Goal: Submit feedback/report problem

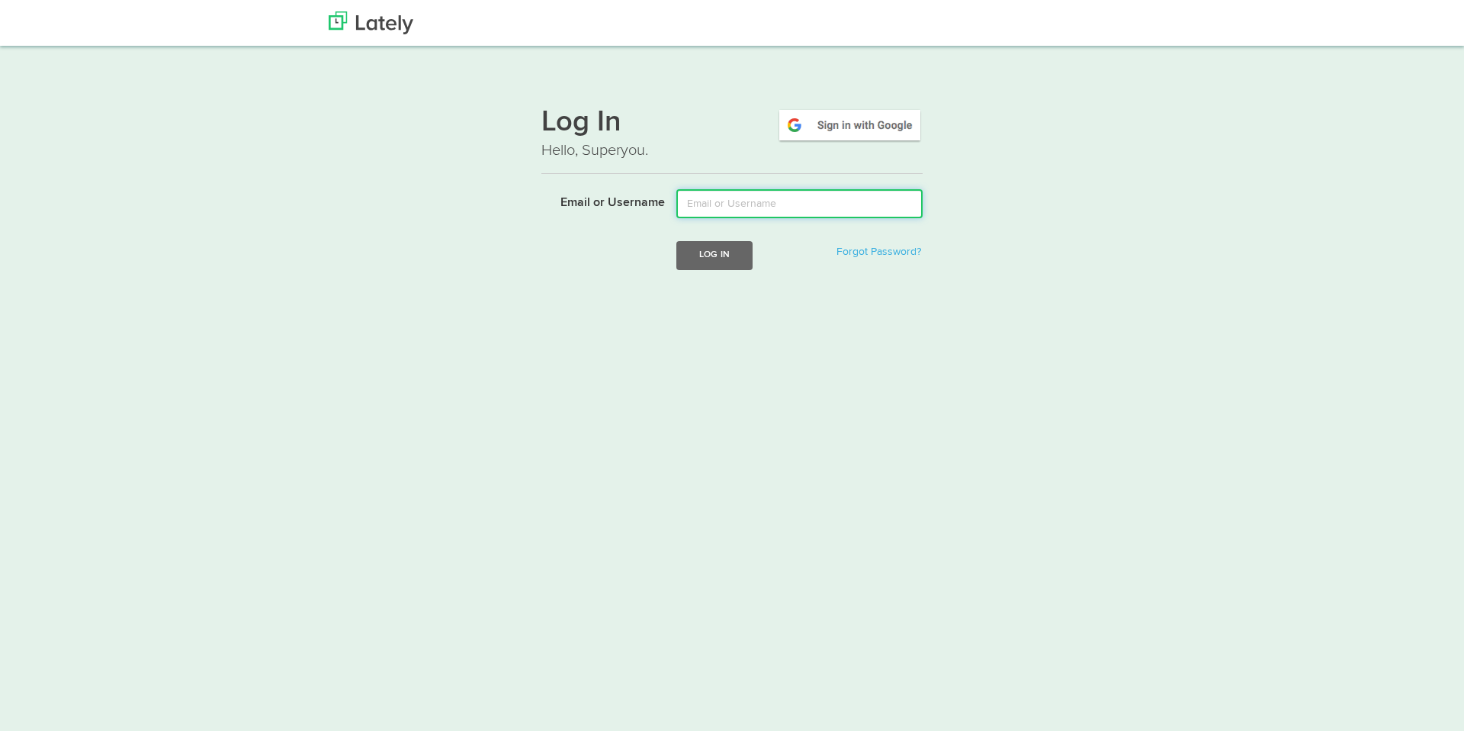
type input "[PERSON_NAME][EMAIL_ADDRESS][DOMAIN_NAME]"
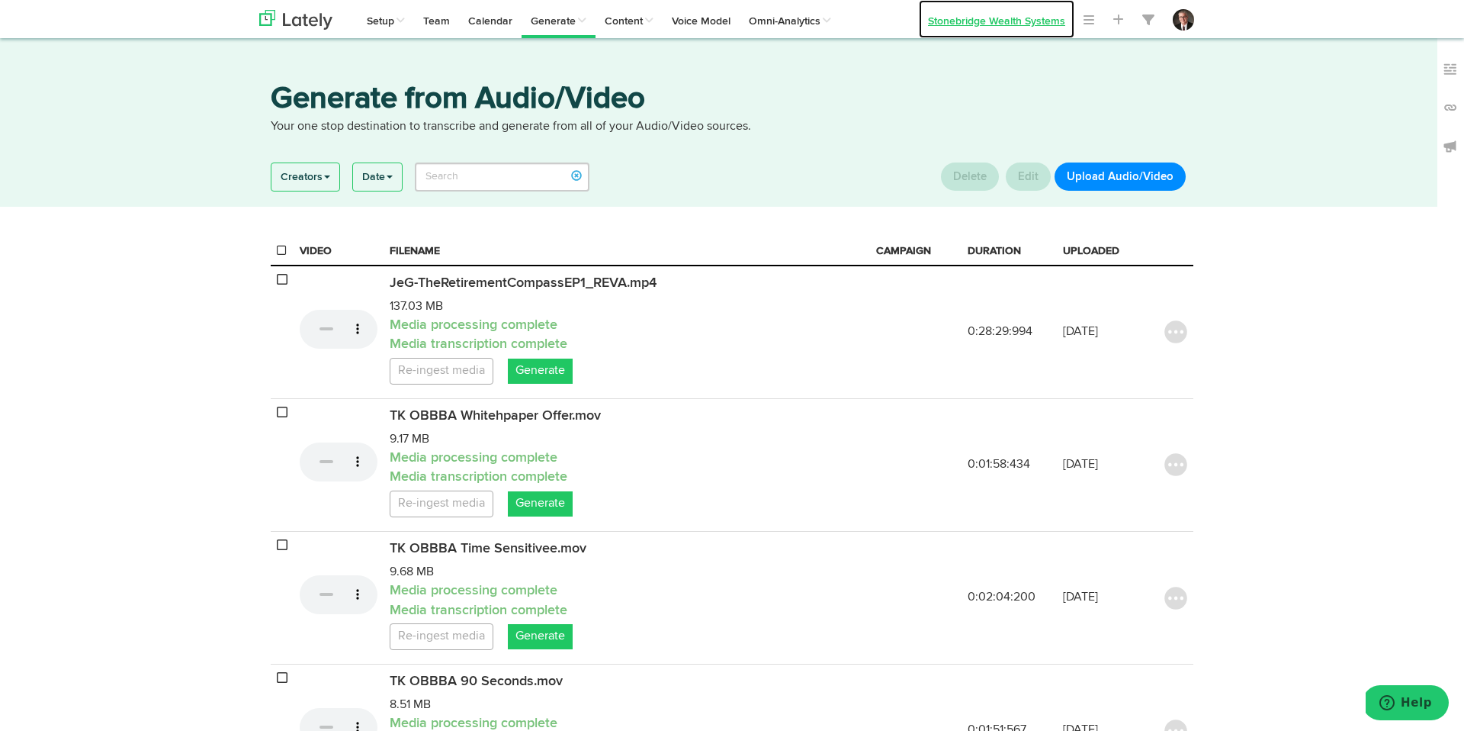
click at [1046, 22] on link "Stonebridge Wealth Systems" at bounding box center [997, 19] width 156 height 38
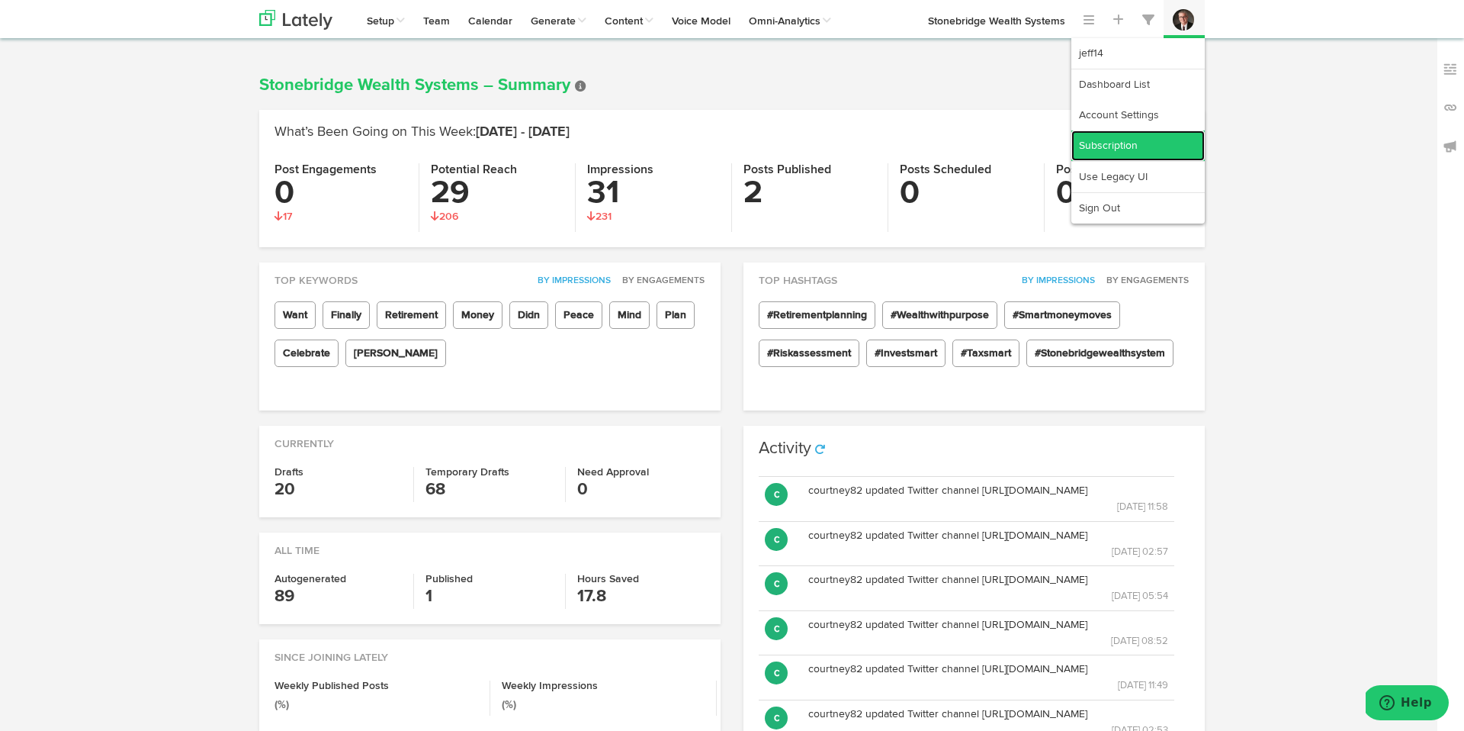
click at [1147, 145] on link "Subscription" at bounding box center [1137, 145] width 133 height 31
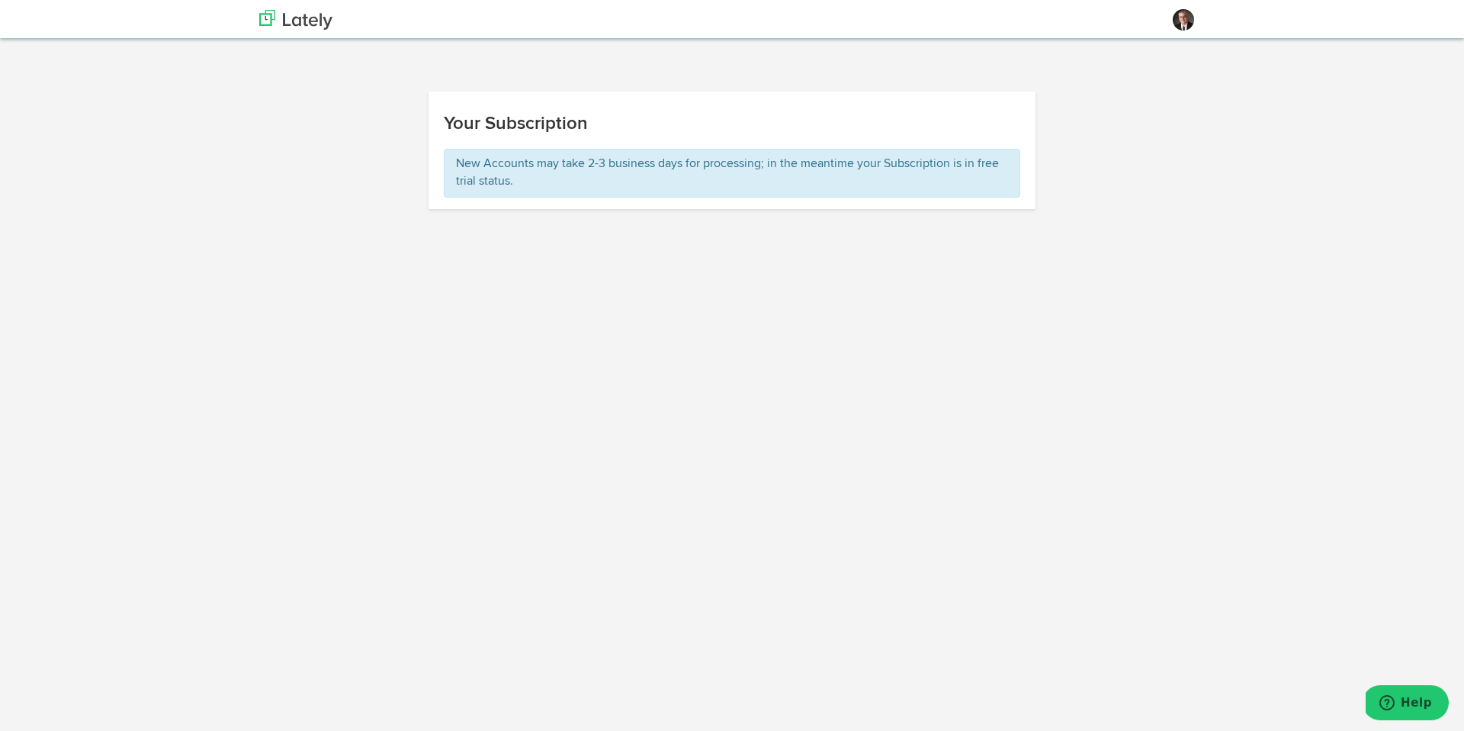
click at [724, 182] on p "New Accounts may take 2-3 business days for processing; in the meantime your Su…" at bounding box center [732, 173] width 553 height 35
click at [570, 164] on p "New Accounts may take 2-3 business days for processing; in the meantime your Su…" at bounding box center [732, 173] width 553 height 35
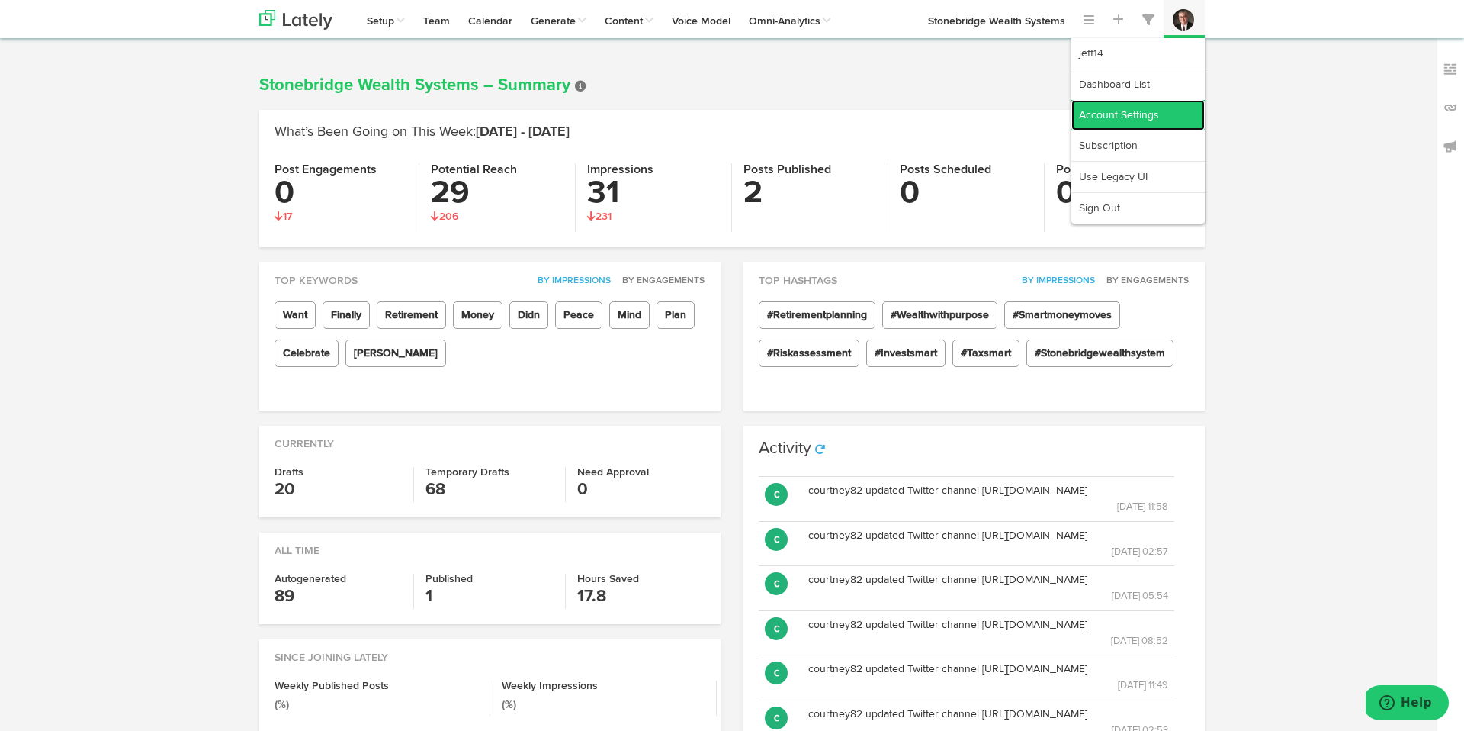
click at [1152, 116] on link "Account Settings" at bounding box center [1137, 115] width 133 height 31
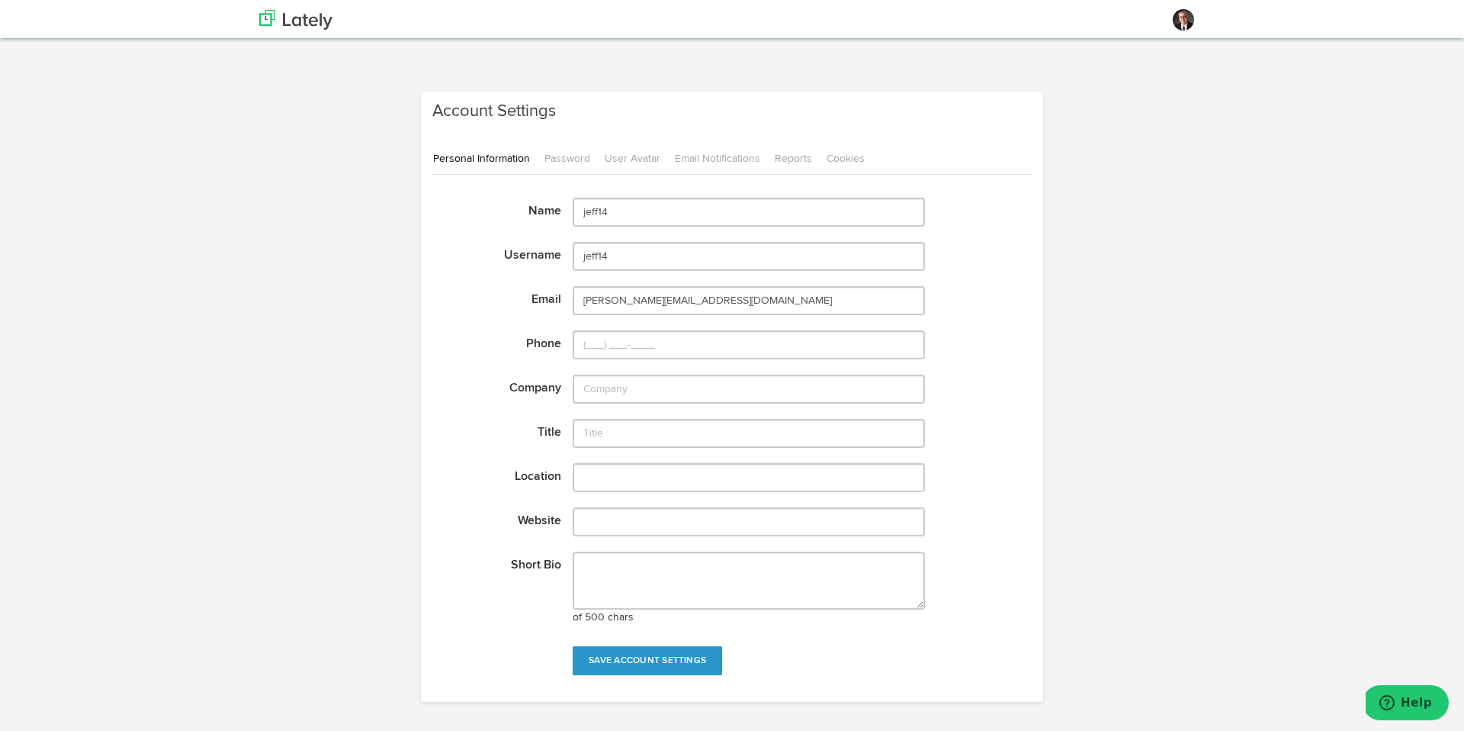
scroll to position [47, 0]
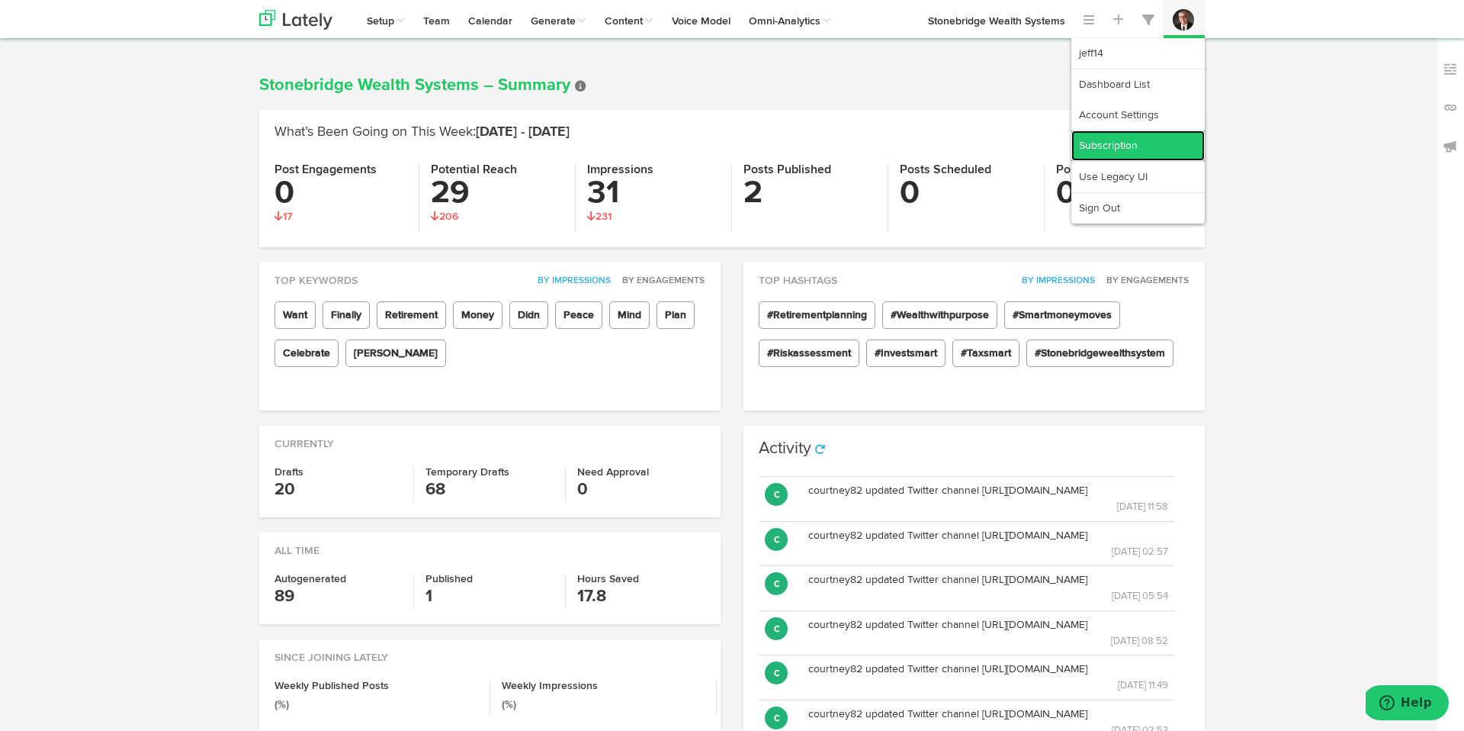
click at [1140, 139] on link "Subscription" at bounding box center [1137, 145] width 133 height 31
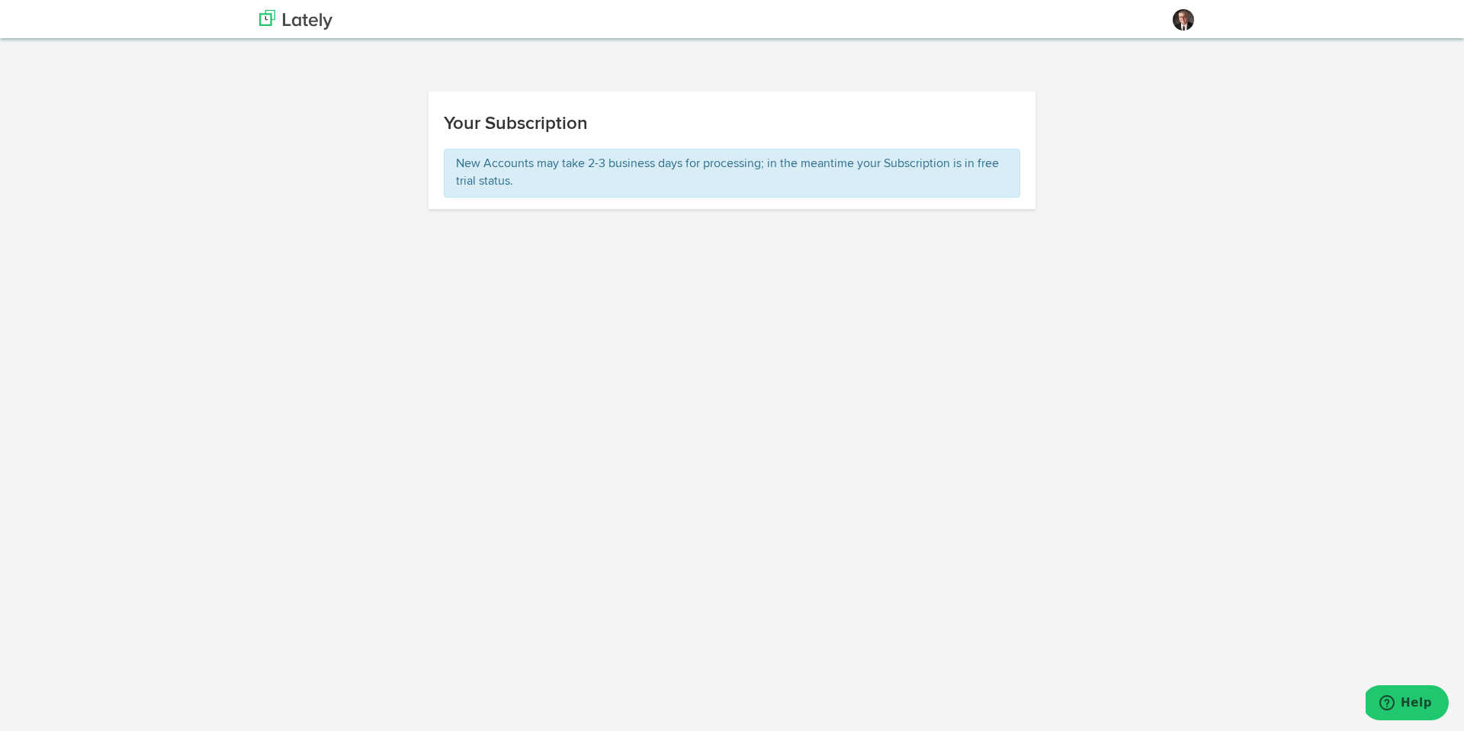
click at [960, 162] on p "New Accounts may take 2-3 business days for processing; in the meantime your Su…" at bounding box center [732, 173] width 553 height 35
click at [438, 126] on div "Your Subscription" at bounding box center [733, 120] width 608 height 57
click at [1408, 708] on span "Help" at bounding box center [1416, 702] width 31 height 14
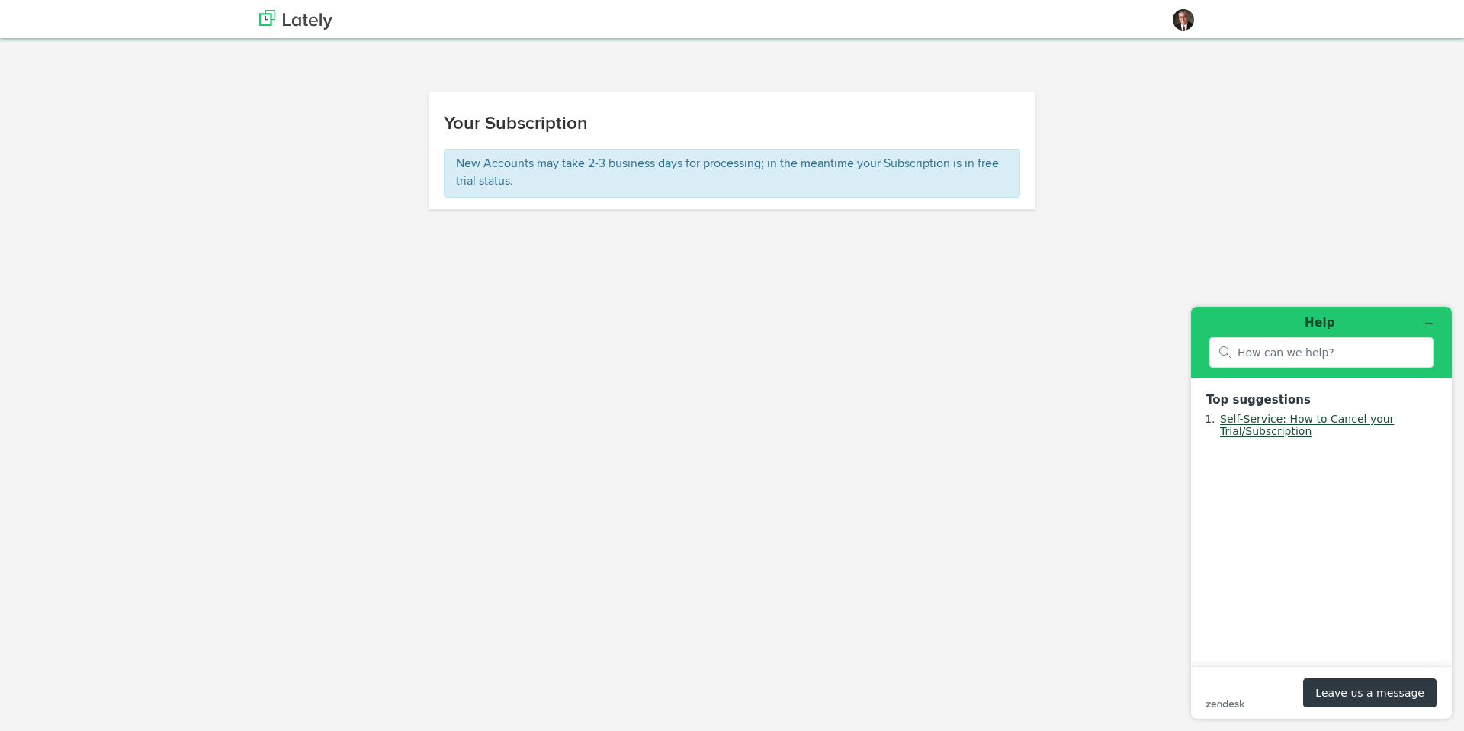
click at [1301, 427] on link "Self-Service: How to Cancel your Trial/Subscription" at bounding box center [1307, 425] width 174 height 24
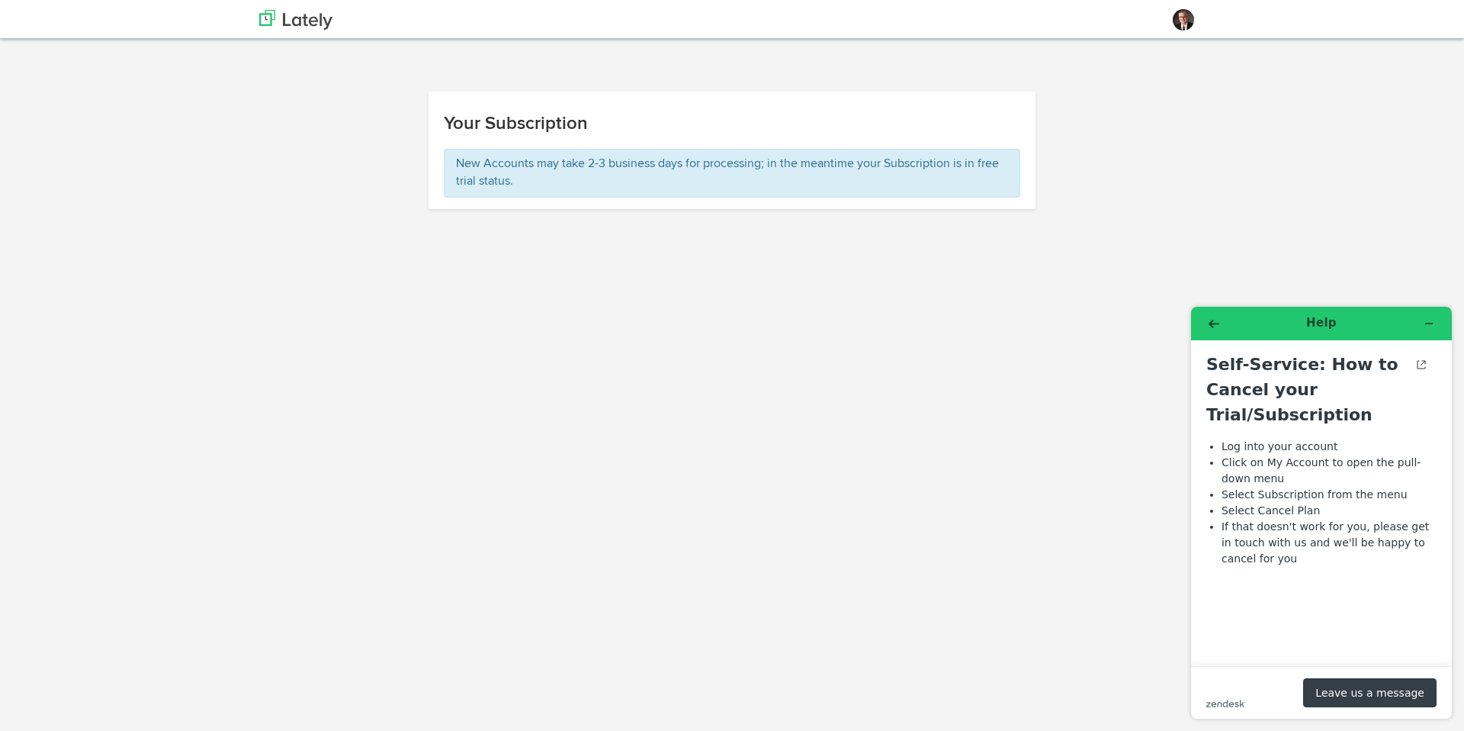
click at [1391, 696] on button "Leave us a message" at bounding box center [1369, 692] width 133 height 29
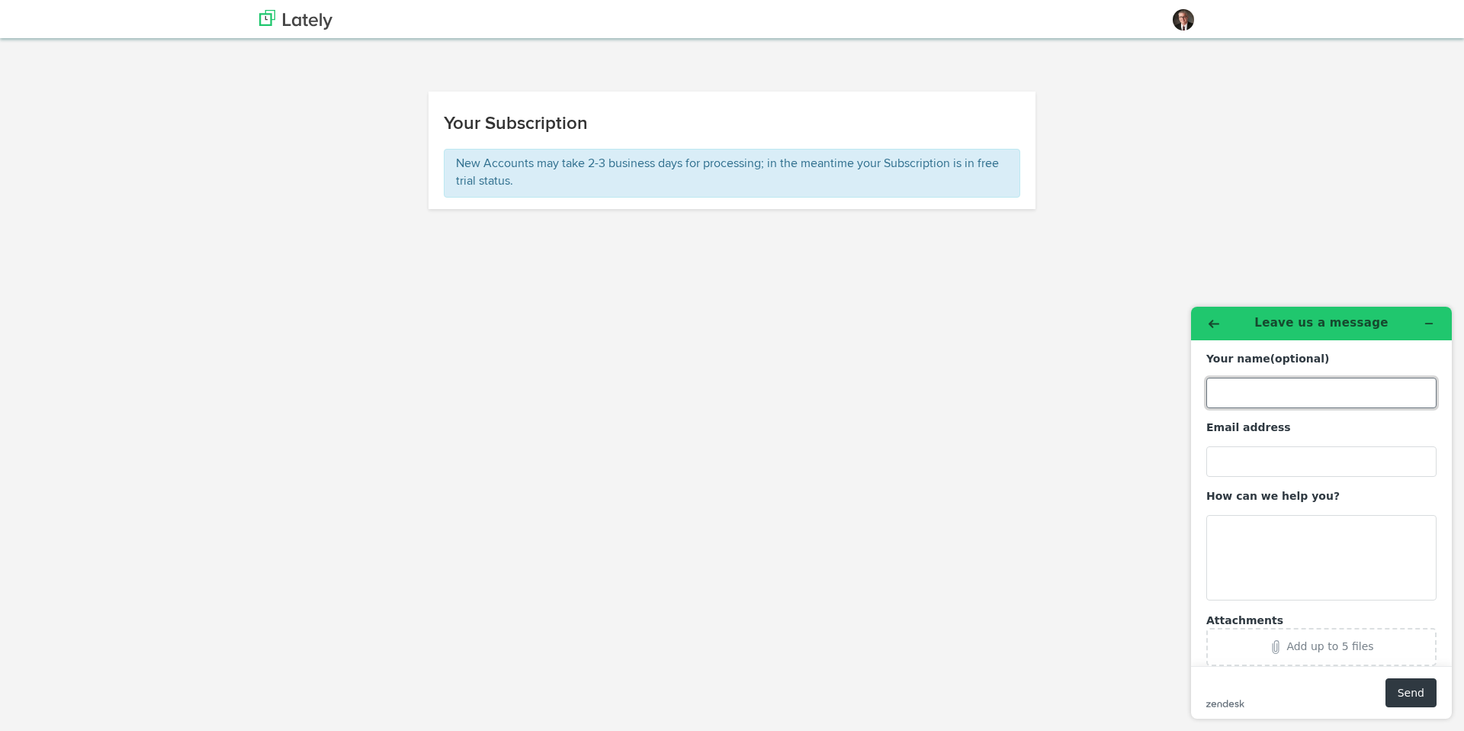
click at [1280, 403] on input "Your name (optional)" at bounding box center [1321, 392] width 230 height 31
type input "[PERSON_NAME]"
type input "[PERSON_NAME][EMAIL_ADDRESS][DOMAIN_NAME]"
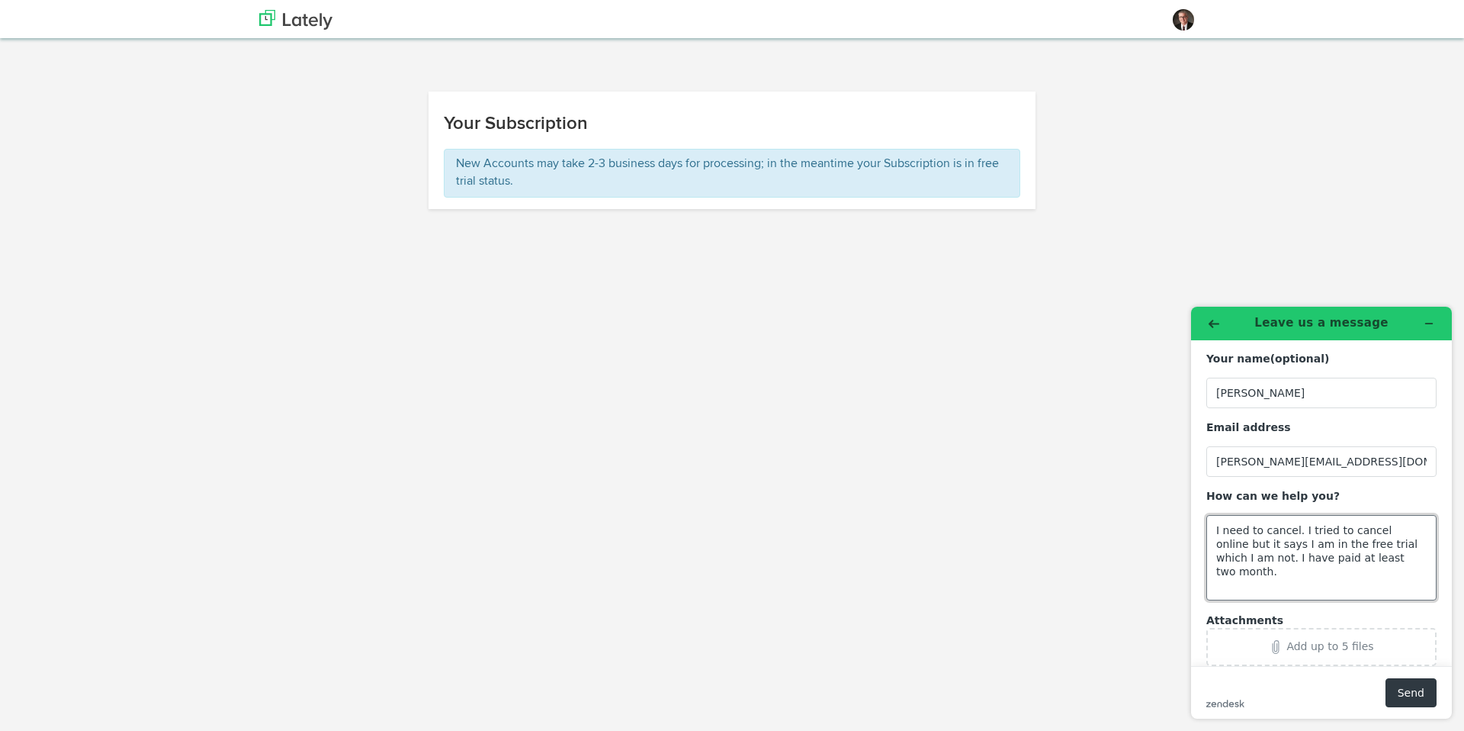
scroll to position [31, 0]
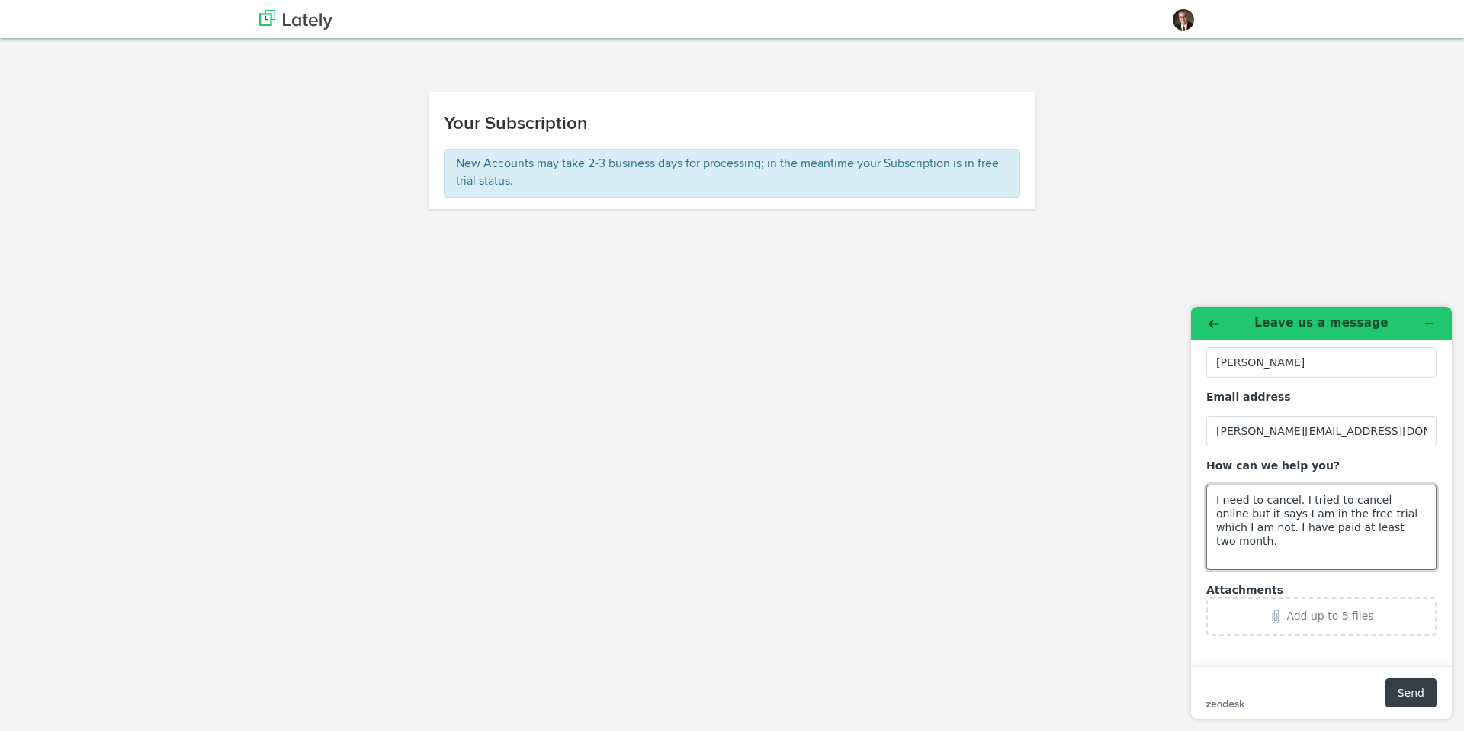
type textarea "I need to cancel. I tried to cancel online but it says I am in the free trial w…"
click at [1424, 695] on button "Send" at bounding box center [1411, 692] width 51 height 29
